Goal: Transaction & Acquisition: Purchase product/service

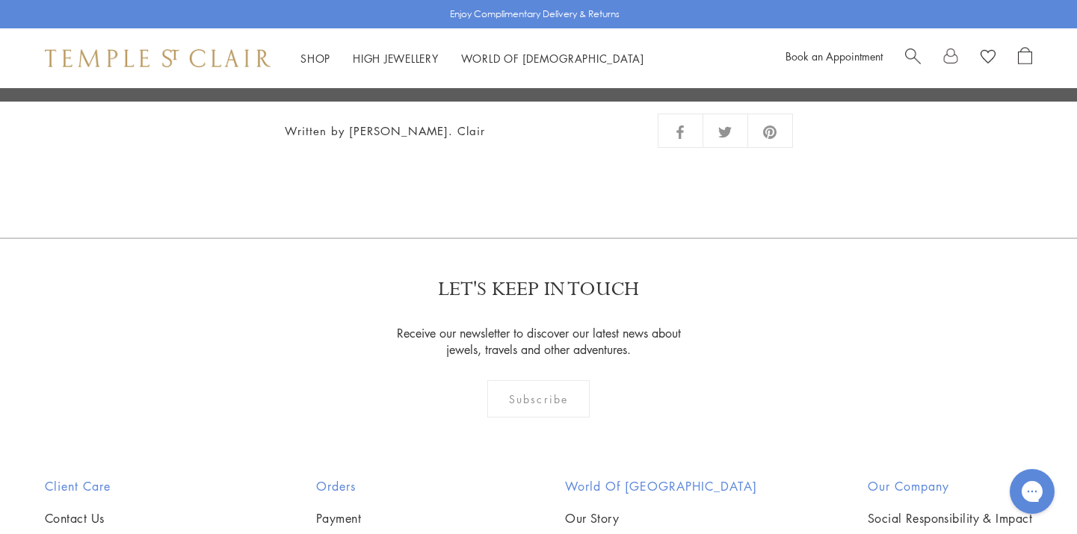
scroll to position [3296, 0]
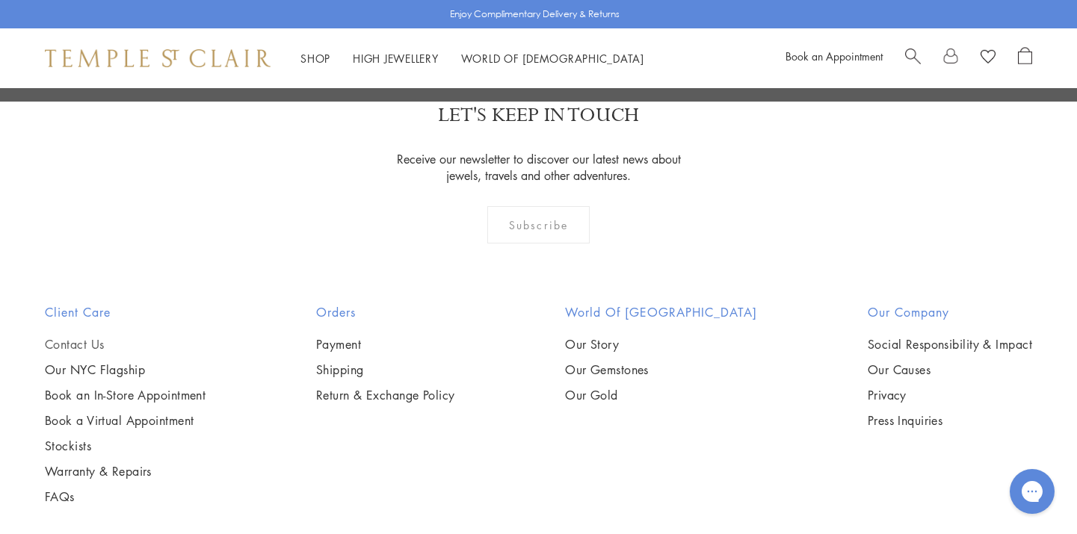
click at [65, 336] on link "Contact Us" at bounding box center [125, 344] width 161 height 16
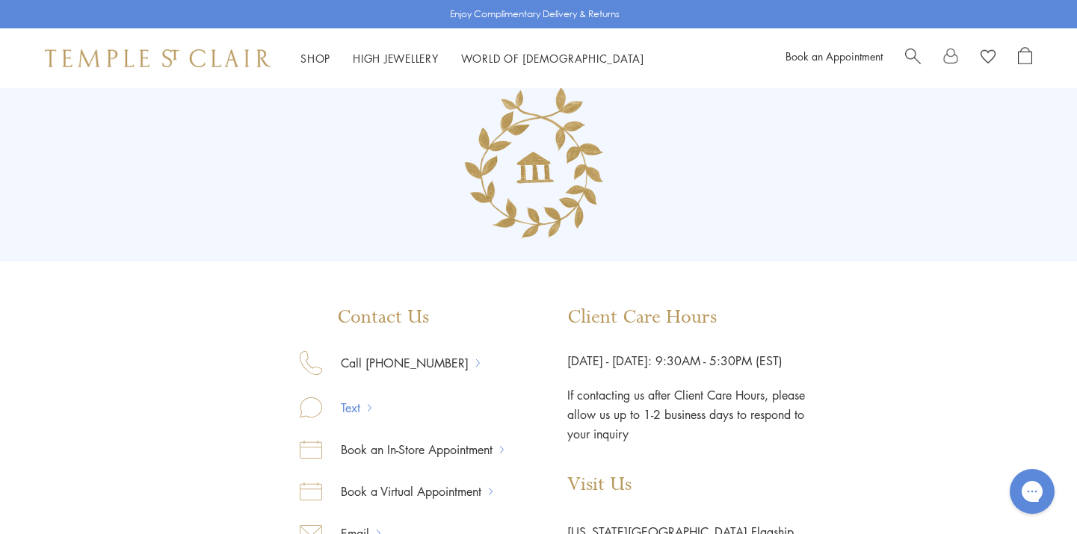
scroll to position [106, 0]
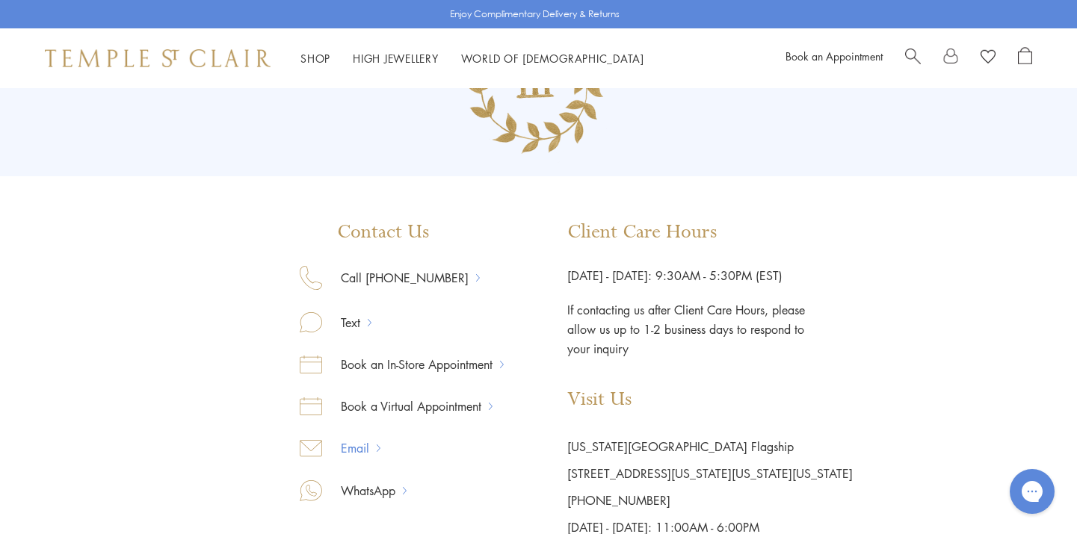
click at [359, 451] on link "Email" at bounding box center [349, 448] width 55 height 19
click at [357, 450] on link "Email" at bounding box center [349, 448] width 55 height 19
click at [373, 448] on link "Email" at bounding box center [349, 448] width 55 height 19
click at [163, 68] on div "Shop Shop Categories Amulets Pendants & Charms Lockets Chains & Leather Cords E…" at bounding box center [538, 58] width 1077 height 60
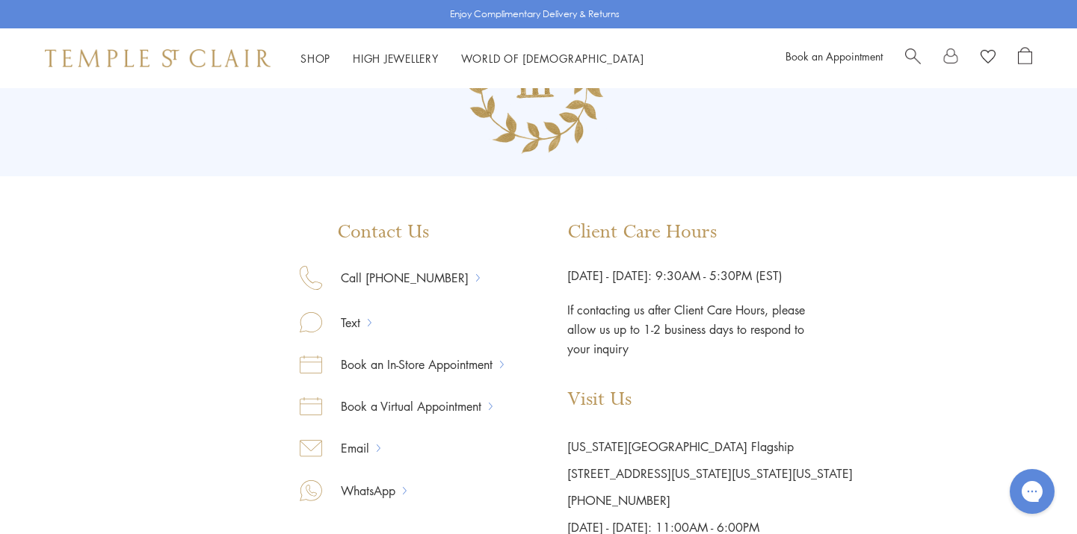
click at [163, 68] on div "Shop Shop Categories Amulets Pendants & Charms Lockets Chains & Leather Cords E…" at bounding box center [538, 58] width 1077 height 60
click at [161, 59] on img at bounding box center [158, 58] width 226 height 18
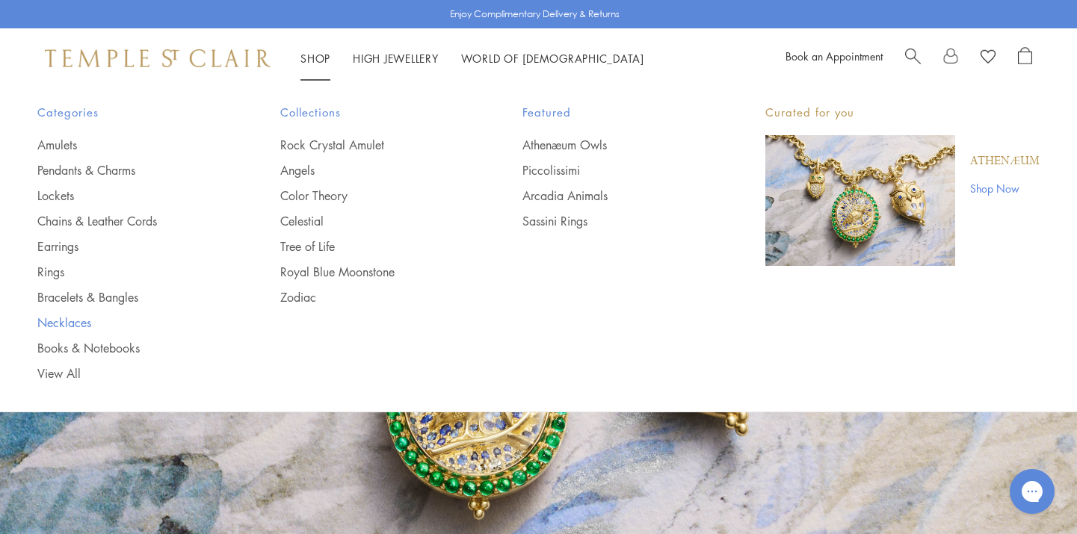
click at [71, 324] on link "Necklaces" at bounding box center [128, 323] width 183 height 16
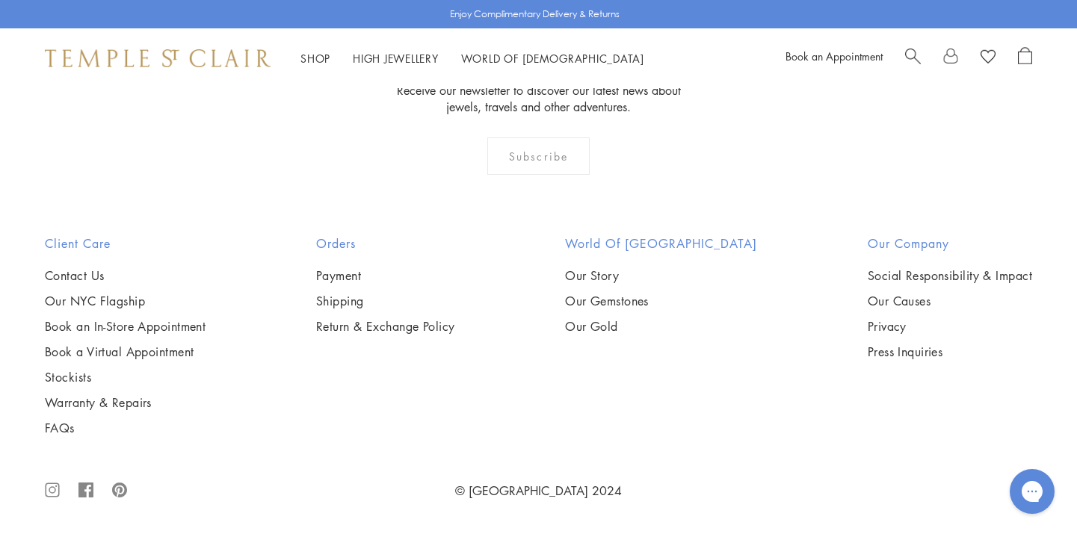
scroll to position [2614, 0]
click at [0, 0] on img at bounding box center [0, 0] width 0 height 0
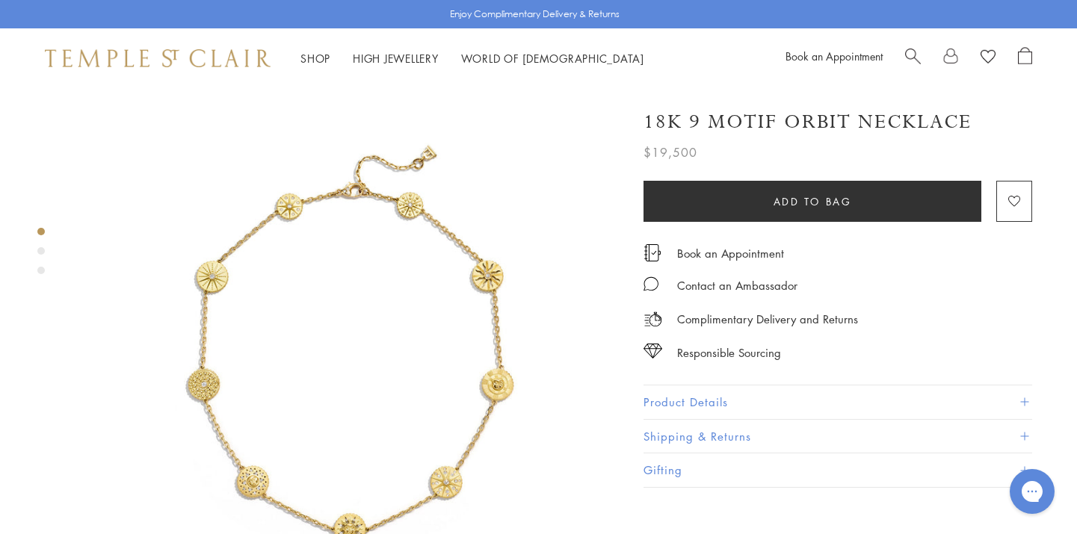
click at [491, 353] on img at bounding box center [348, 361] width 546 height 546
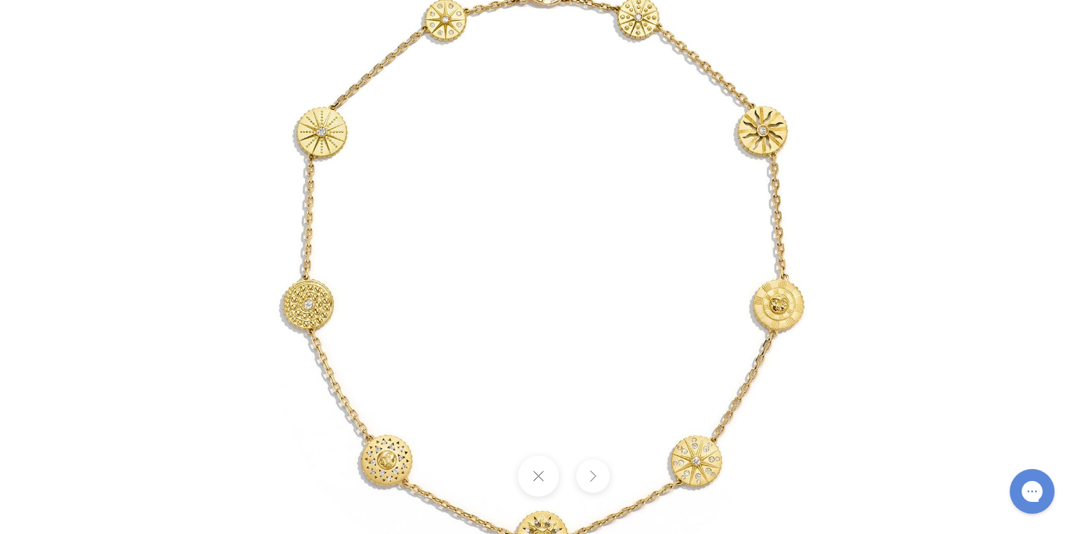
click at [492, 353] on img at bounding box center [539, 267] width 874 height 874
